Goal: Information Seeking & Learning: Check status

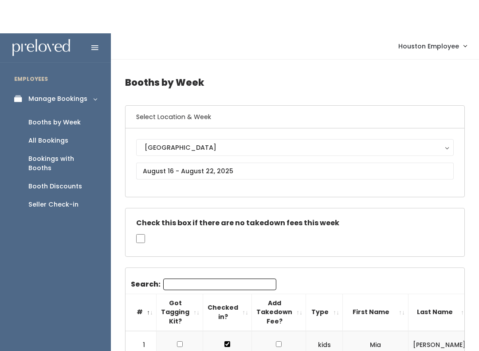
scroll to position [0, 235]
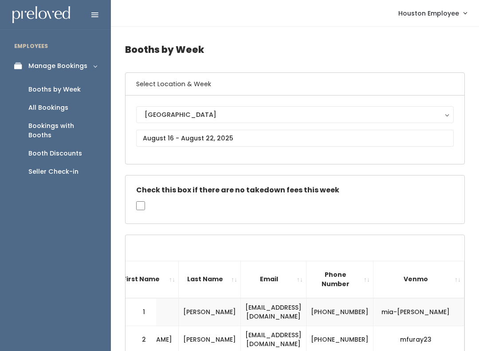
click at [65, 144] on link "Booth Discounts" at bounding box center [55, 153] width 111 height 18
click at [71, 149] on div "Booth Discounts" at bounding box center [55, 153] width 54 height 9
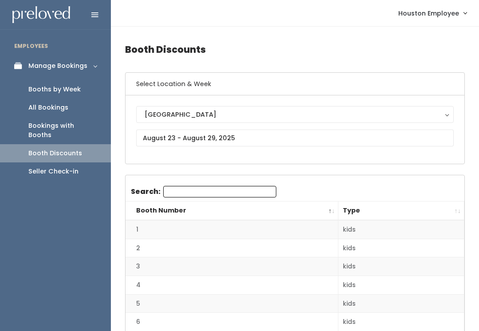
click at [264, 123] on button "[GEOGRAPHIC_DATA]" at bounding box center [295, 114] width 318 height 17
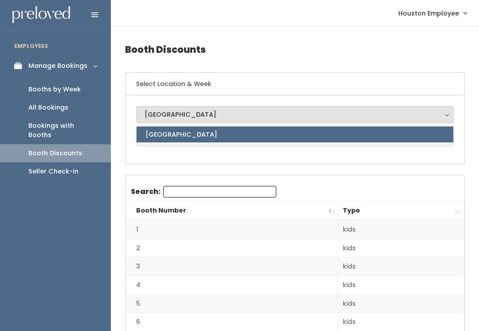
click at [284, 115] on div "[GEOGRAPHIC_DATA]" at bounding box center [295, 115] width 301 height 10
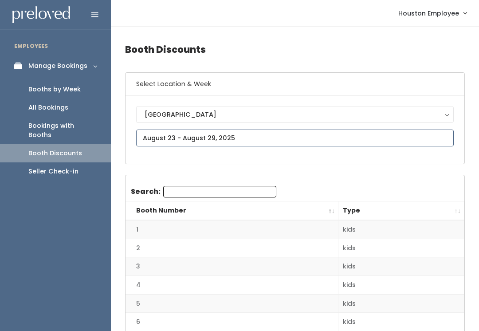
click at [265, 138] on input "text" at bounding box center [295, 138] width 318 height 17
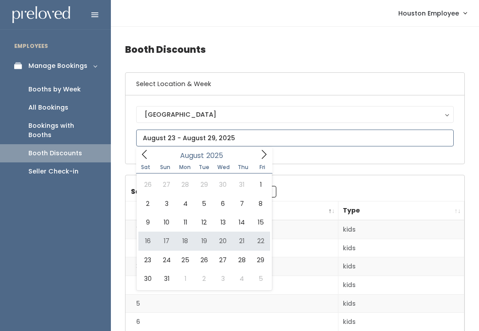
type input "[DATE] to [DATE]"
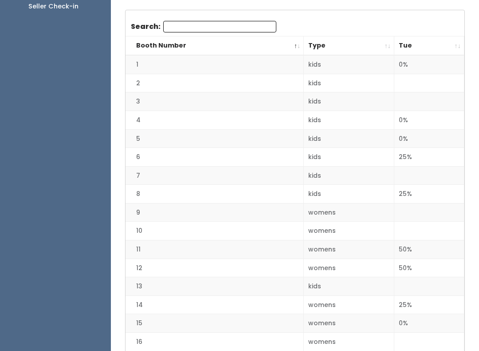
scroll to position [101, 0]
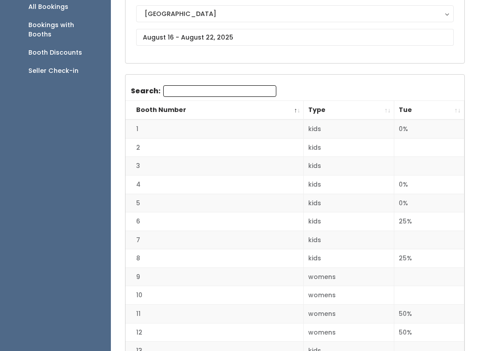
click at [327, 221] on td "kids" at bounding box center [349, 221] width 91 height 19
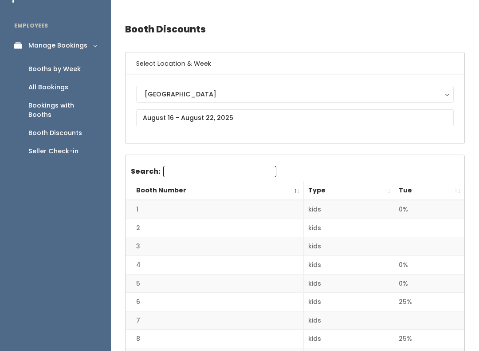
scroll to position [0, 0]
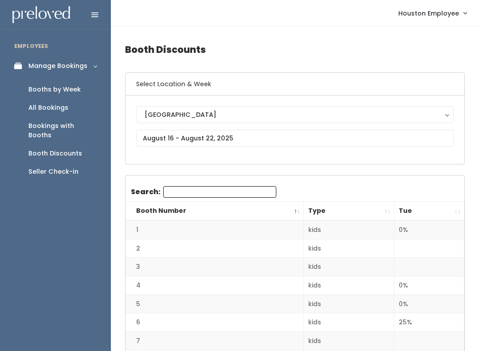
click at [434, 211] on th "Tue" at bounding box center [430, 211] width 70 height 19
click at [157, 132] on input "text" at bounding box center [295, 138] width 318 height 17
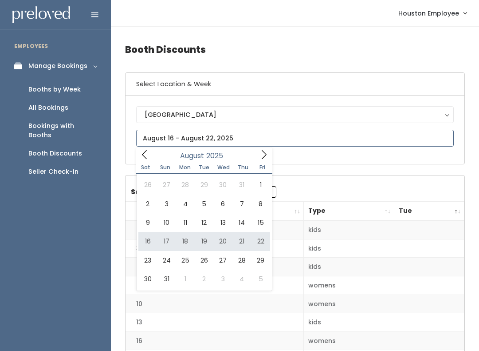
type input "[DATE] to [DATE]"
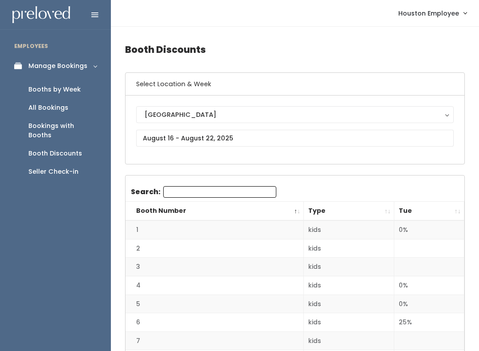
click at [42, 85] on div "Booths by Week" at bounding box center [54, 89] width 52 height 9
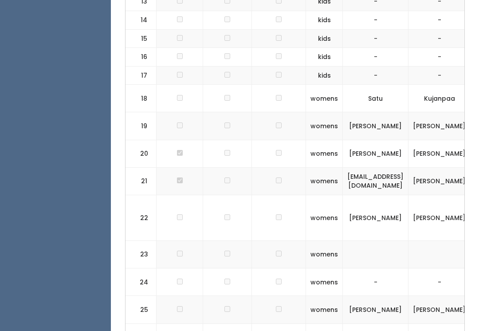
scroll to position [704, 0]
